Goal: Entertainment & Leisure: Consume media (video, audio)

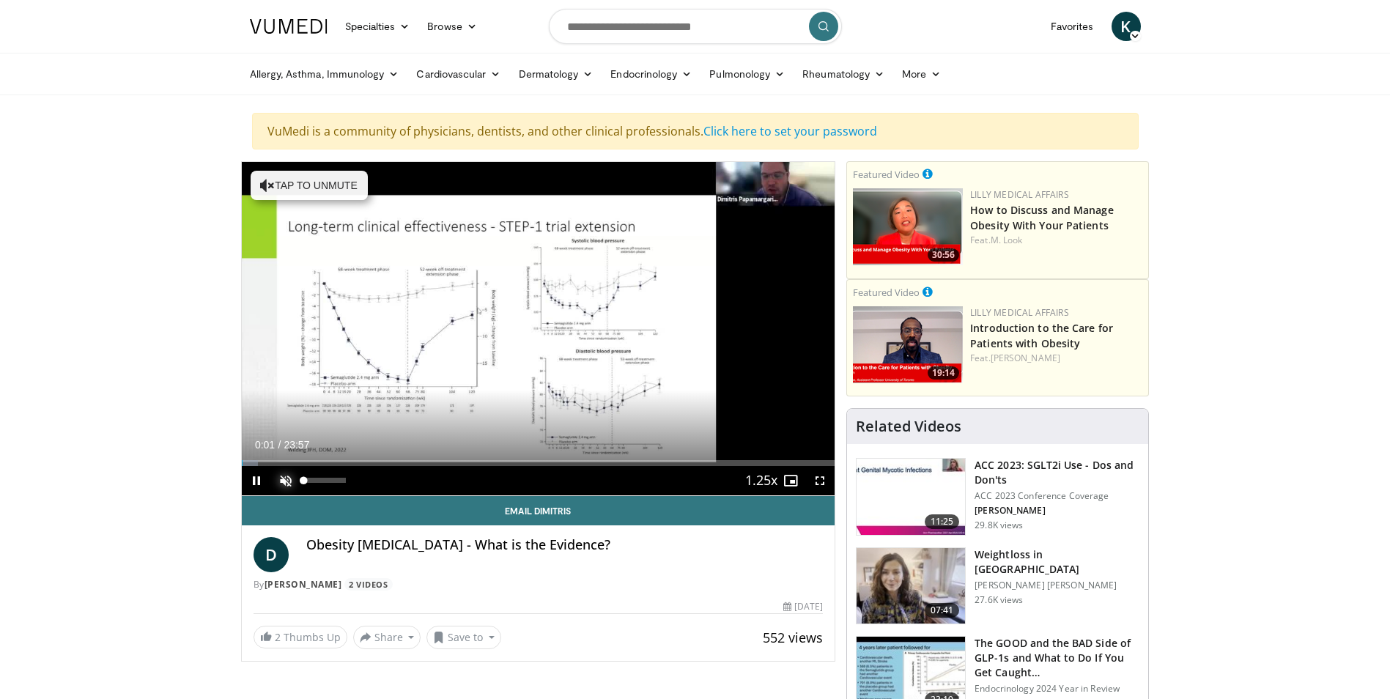
click at [286, 478] on span "Video Player" at bounding box center [285, 480] width 29 height 29
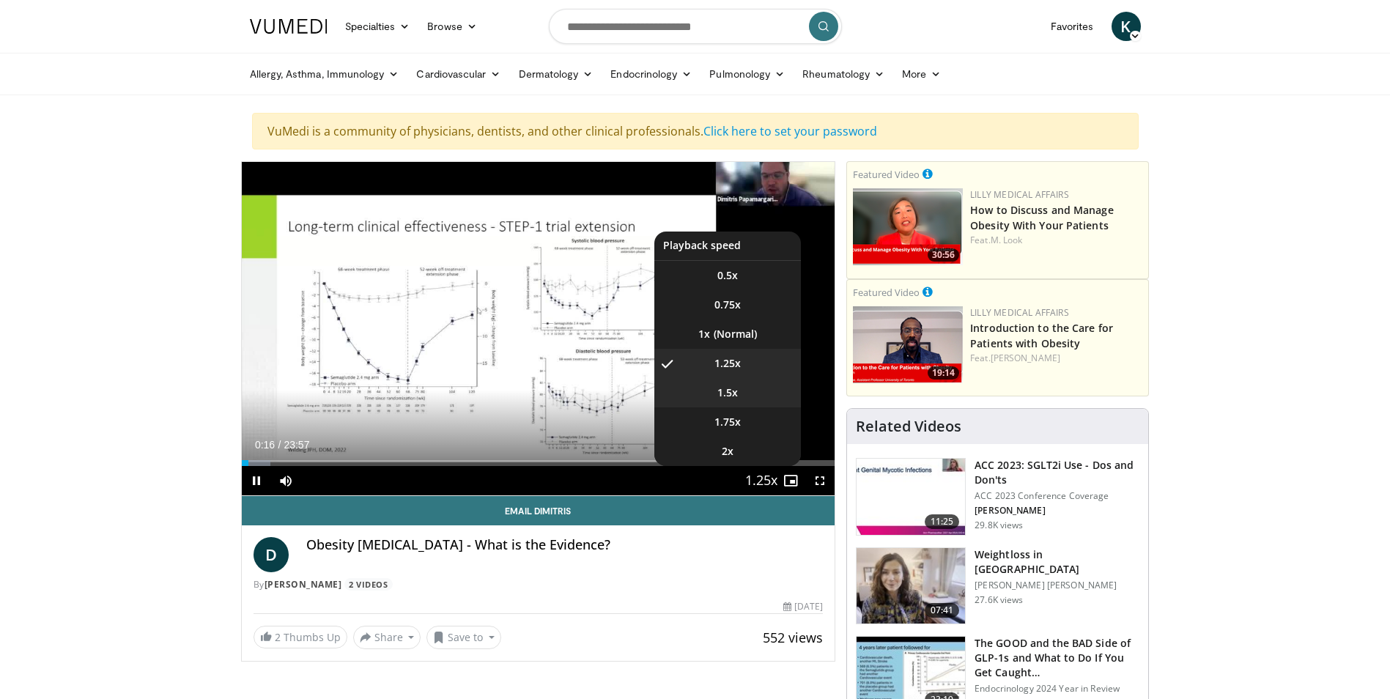
click at [733, 391] on span "1.5x" at bounding box center [727, 392] width 21 height 15
click at [736, 331] on video-js "**********" at bounding box center [538, 329] width 593 height 334
click at [762, 476] on span "Video Player" at bounding box center [761, 481] width 21 height 29
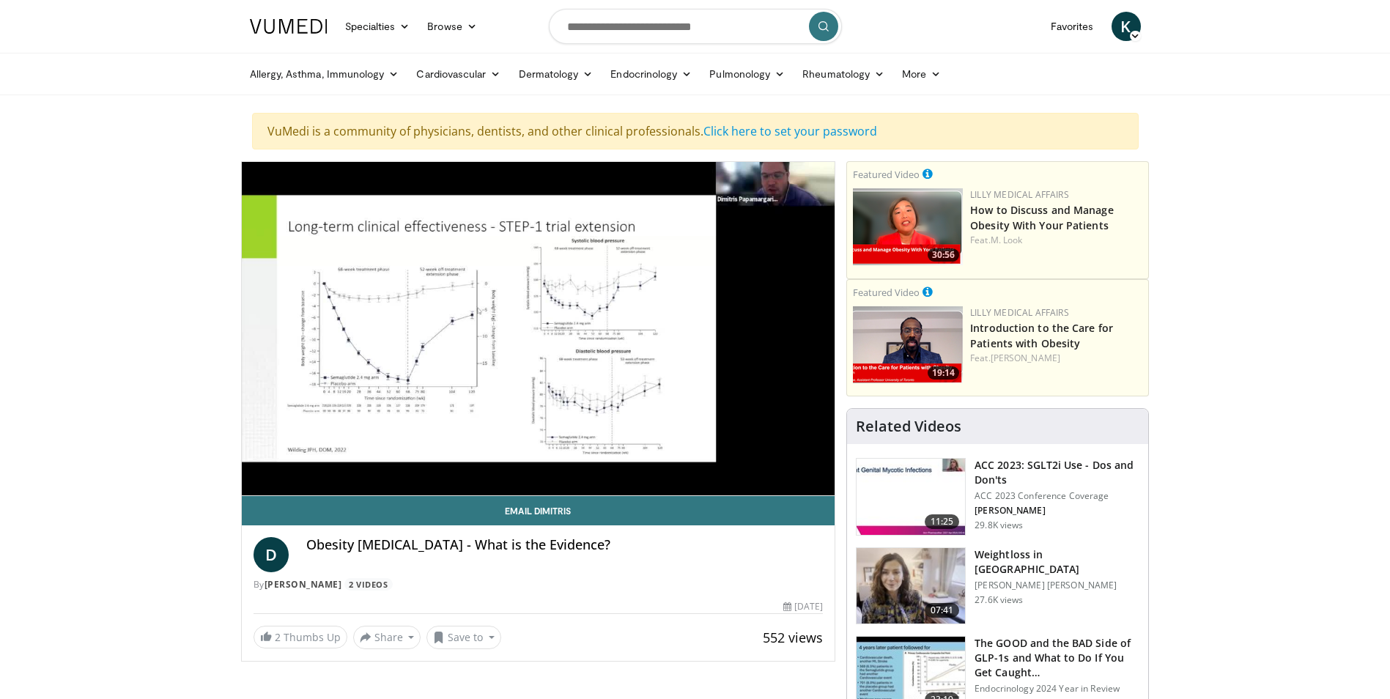
click at [762, 476] on div "10 seconds Tap to unmute" at bounding box center [538, 328] width 593 height 333
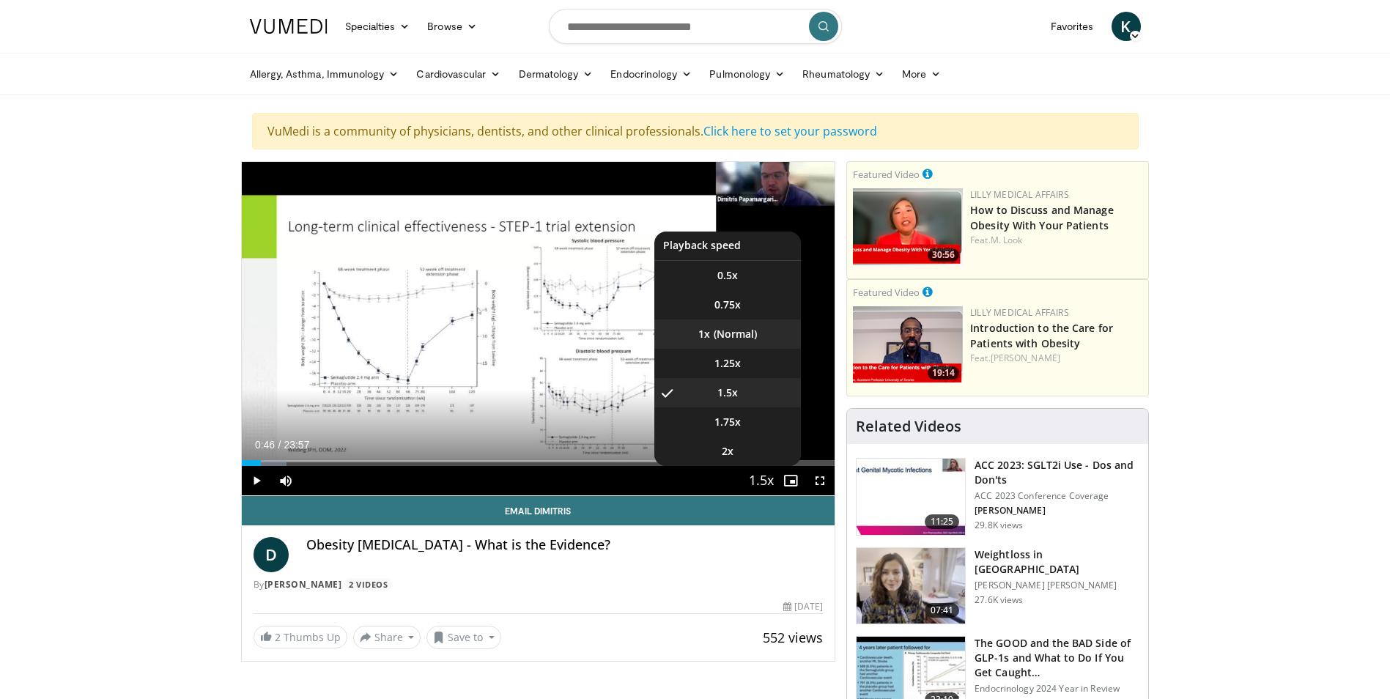
click at [741, 337] on li "1x" at bounding box center [727, 333] width 147 height 29
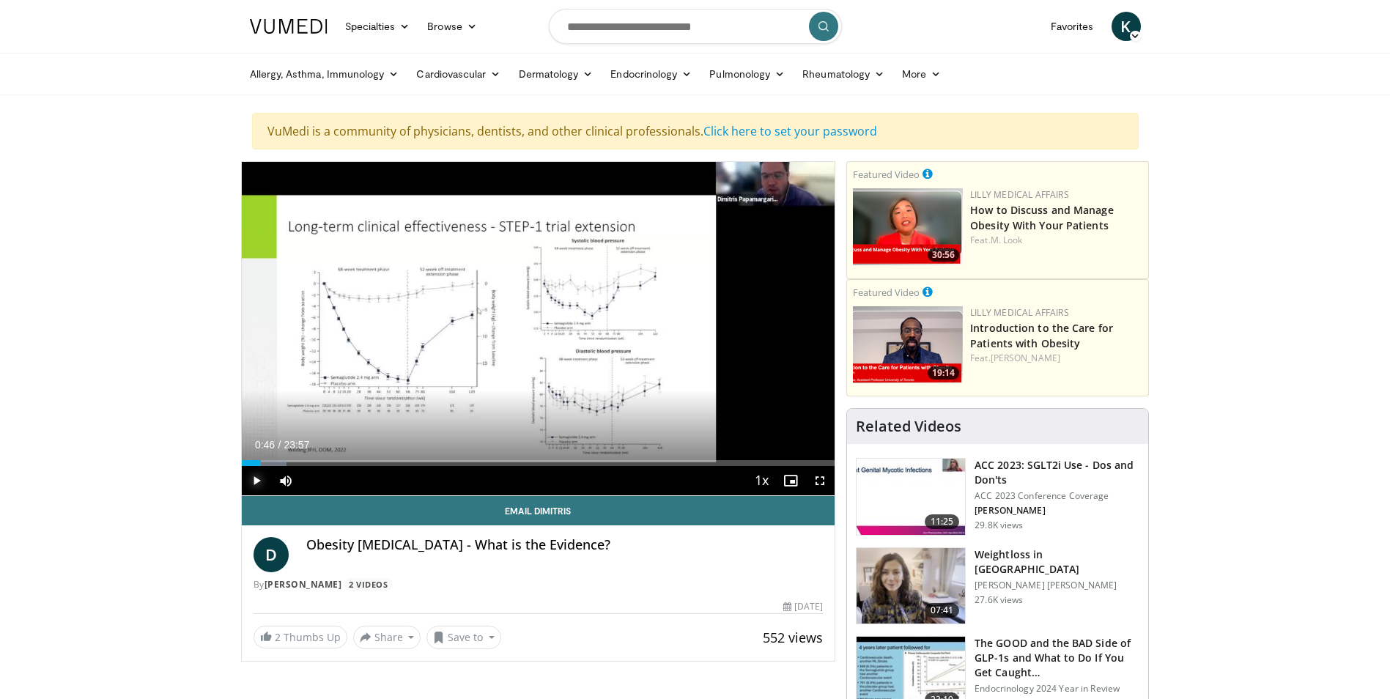
click at [252, 480] on span "Video Player" at bounding box center [256, 480] width 29 height 29
click at [289, 464] on div "Progress Bar" at bounding box center [289, 463] width 1 height 6
click at [314, 465] on div "Progress Bar" at bounding box center [314, 463] width 1 height 6
click at [341, 465] on div "Progress Bar" at bounding box center [341, 463] width 1 height 6
